Goal: Task Accomplishment & Management: Manage account settings

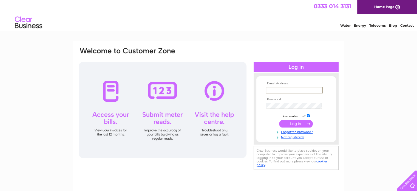
click at [296, 88] on input "text" at bounding box center [294, 90] width 57 height 7
type input "[EMAIL_ADDRESS][DOMAIN_NAME]"
click at [299, 137] on link "Not registered?" at bounding box center [297, 135] width 62 height 5
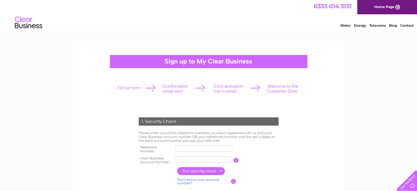
click at [192, 160] on input "text" at bounding box center [204, 159] width 57 height 6
type input "CB371112"
click at [192, 149] on input "text" at bounding box center [204, 148] width 57 height 7
type input "01892518632"
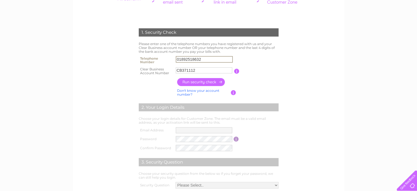
scroll to position [91, 0]
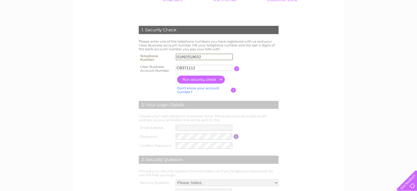
click at [201, 81] on input "button" at bounding box center [201, 79] width 48 height 8
type input "**********"
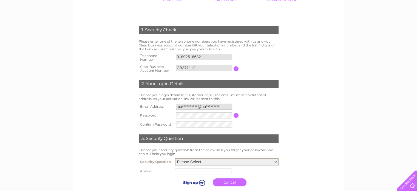
click at [275, 160] on select "Please Select.. In what town or city was your first job? In what town or city d…" at bounding box center [227, 161] width 104 height 7
select select "2"
click at [175, 158] on select "Please Select.. In what town or city was your first job? In what town or city d…" at bounding box center [227, 161] width 104 height 7
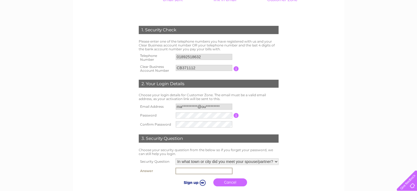
click at [224, 170] on input "text" at bounding box center [204, 170] width 57 height 7
type input "Mauritius"
click at [203, 183] on input "submit" at bounding box center [194, 182] width 34 height 8
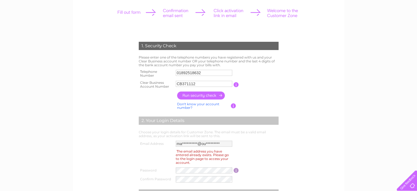
scroll to position [110, 0]
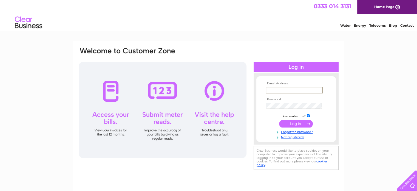
click at [280, 88] on input "text" at bounding box center [294, 90] width 57 height 7
type input "[EMAIL_ADDRESS][DOMAIN_NAME]"
click at [304, 125] on input "submit" at bounding box center [296, 123] width 34 height 8
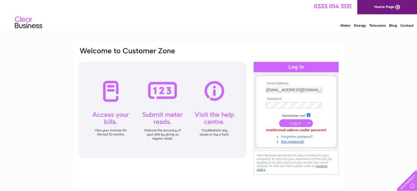
click at [298, 136] on link "Forgotten password?" at bounding box center [297, 135] width 62 height 5
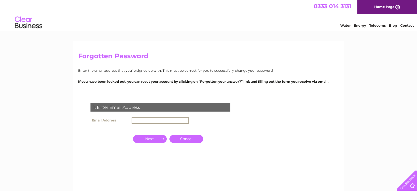
click at [156, 118] on input "text" at bounding box center [160, 120] width 57 height 7
type input "[EMAIL_ADDRESS][DOMAIN_NAME]"
click at [158, 138] on input "button" at bounding box center [150, 138] width 34 height 8
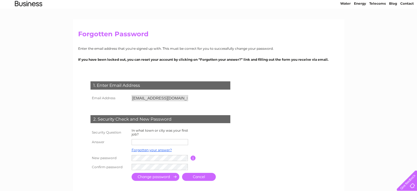
scroll to position [33, 0]
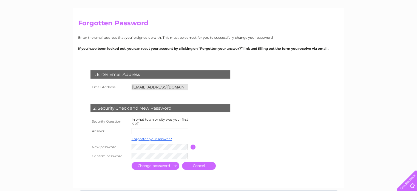
click at [155, 130] on input "text" at bounding box center [160, 131] width 57 height 6
type input "Mauritius"
click at [155, 168] on input "submit" at bounding box center [156, 166] width 48 height 8
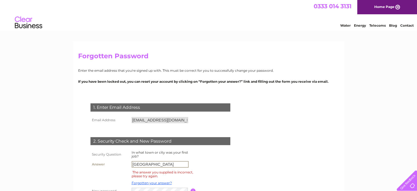
click at [152, 163] on input "[GEOGRAPHIC_DATA]" at bounding box center [160, 164] width 57 height 7
type input "M"
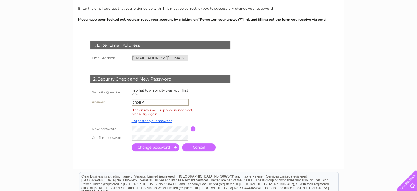
scroll to position [77, 0]
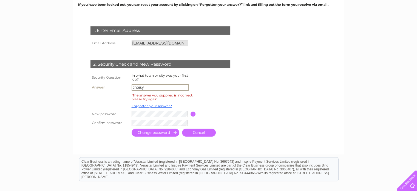
type input "choisy"
click at [165, 134] on input "submit" at bounding box center [156, 132] width 48 height 8
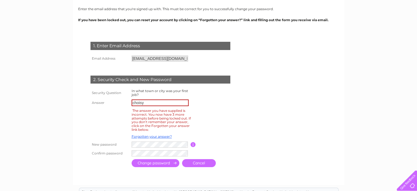
scroll to position [66, 0]
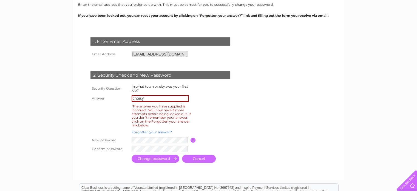
click at [164, 133] on link "Forgotten your answer?" at bounding box center [152, 132] width 40 height 4
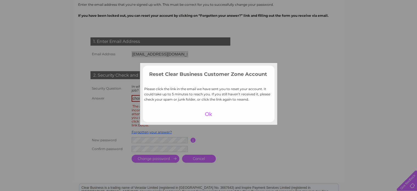
click at [209, 114] on div at bounding box center [209, 114] width 34 height 8
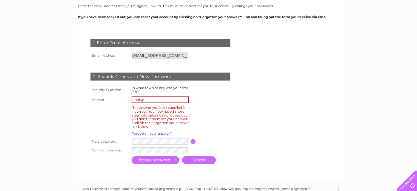
scroll to position [77, 0]
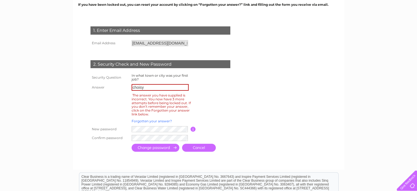
click at [157, 120] on link "Forgotten your answer?" at bounding box center [152, 121] width 40 height 4
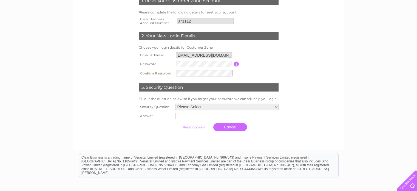
scroll to position [102, 0]
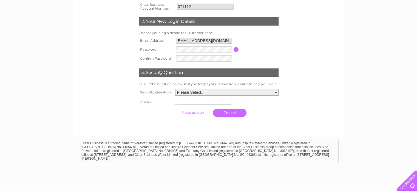
click at [275, 91] on select "Please Select.. In what town or city was your first job? In what town or city d…" at bounding box center [227, 92] width 104 height 7
select select "1"
click at [175, 89] on select "Please Select.. In what town or city was your first job? In what town or city d…" at bounding box center [227, 92] width 104 height 7
click at [216, 102] on input "text" at bounding box center [204, 101] width 57 height 7
type input "[GEOGRAPHIC_DATA]"
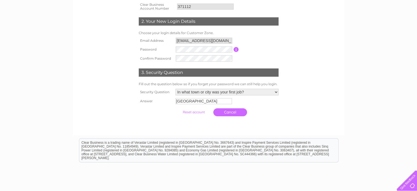
click at [266, 112] on td "Cancel" at bounding box center [227, 111] width 106 height 13
click at [194, 114] on input "submit" at bounding box center [194, 112] width 34 height 8
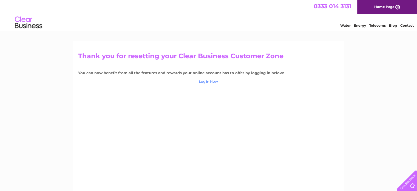
click at [206, 82] on link "Log in Now" at bounding box center [208, 81] width 19 height 4
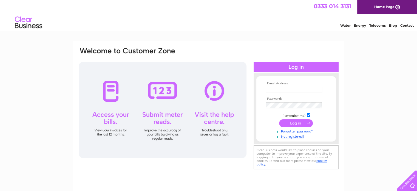
type input "[EMAIL_ADDRESS][DOMAIN_NAME]"
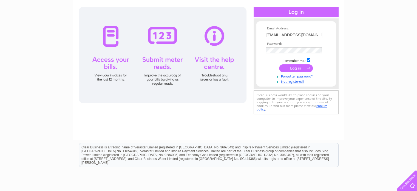
scroll to position [44, 0]
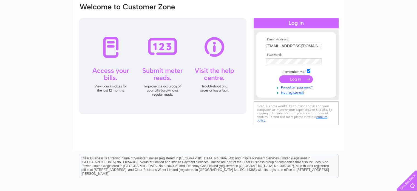
click at [107, 70] on div at bounding box center [163, 66] width 168 height 96
click at [300, 81] on input "submit" at bounding box center [296, 79] width 34 height 8
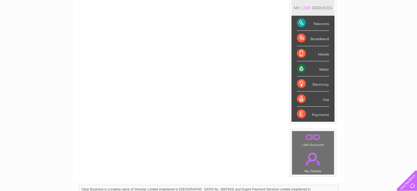
scroll to position [63, 0]
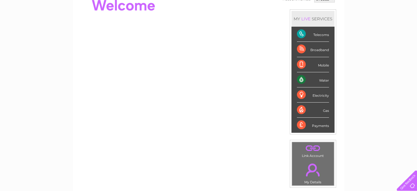
click at [311, 125] on div "Payments" at bounding box center [313, 124] width 32 height 15
click at [302, 124] on div "Payments" at bounding box center [313, 124] width 32 height 15
click at [308, 171] on link "." at bounding box center [313, 169] width 39 height 19
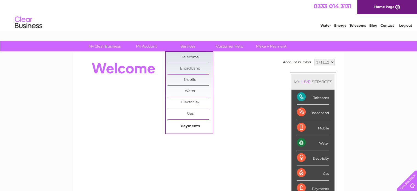
click at [191, 125] on link "Payments" at bounding box center [190, 126] width 45 height 11
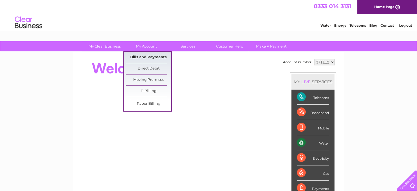
click at [156, 59] on link "Bills and Payments" at bounding box center [148, 57] width 45 height 11
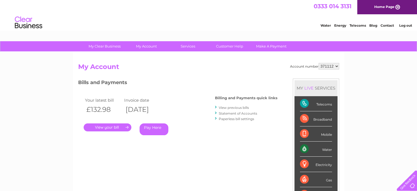
click at [108, 125] on link "." at bounding box center [108, 127] width 48 height 8
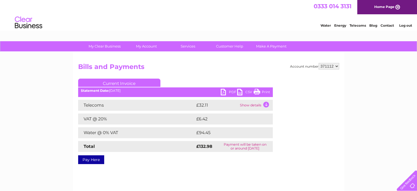
click at [252, 105] on td "Show details" at bounding box center [256, 105] width 34 height 11
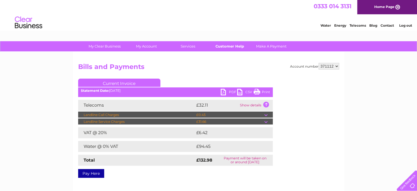
click at [229, 49] on link "Customer Help" at bounding box center [229, 46] width 45 height 10
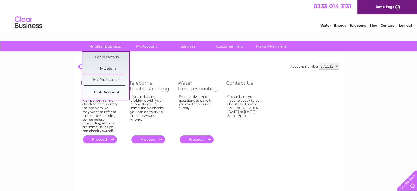
click at [114, 90] on link "Link Account" at bounding box center [106, 92] width 45 height 11
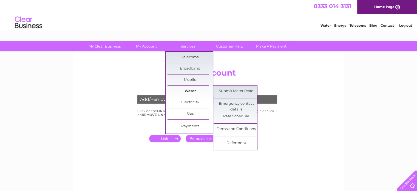
click at [192, 92] on link "Water" at bounding box center [190, 91] width 45 height 11
